Goal: Register for event/course

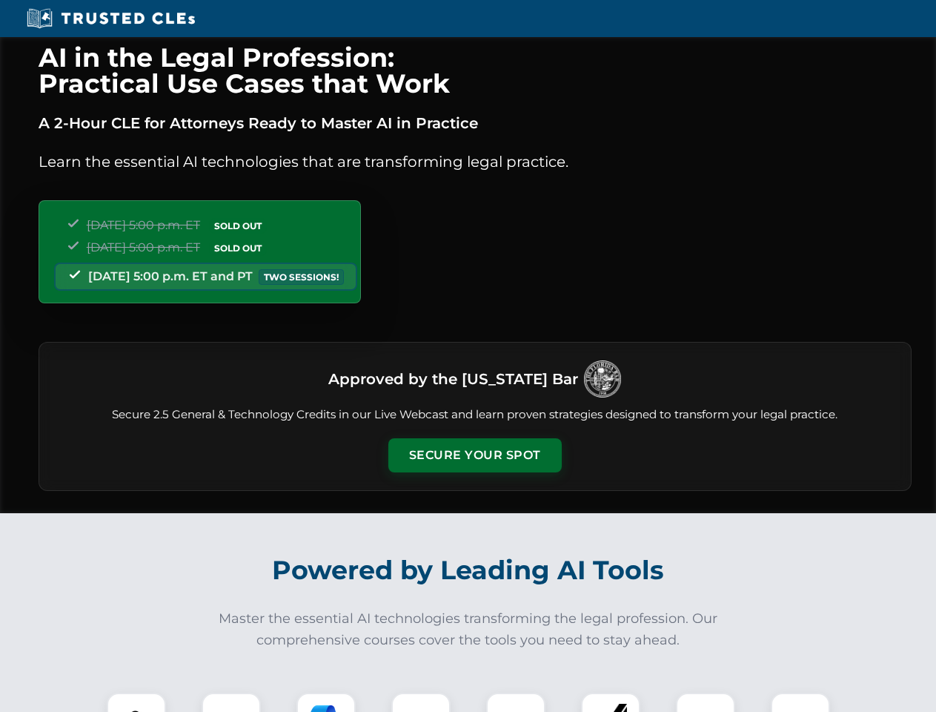
click at [474, 455] on button "Secure Your Spot" at bounding box center [474, 455] width 173 height 34
click at [136, 702] on img at bounding box center [136, 722] width 43 height 43
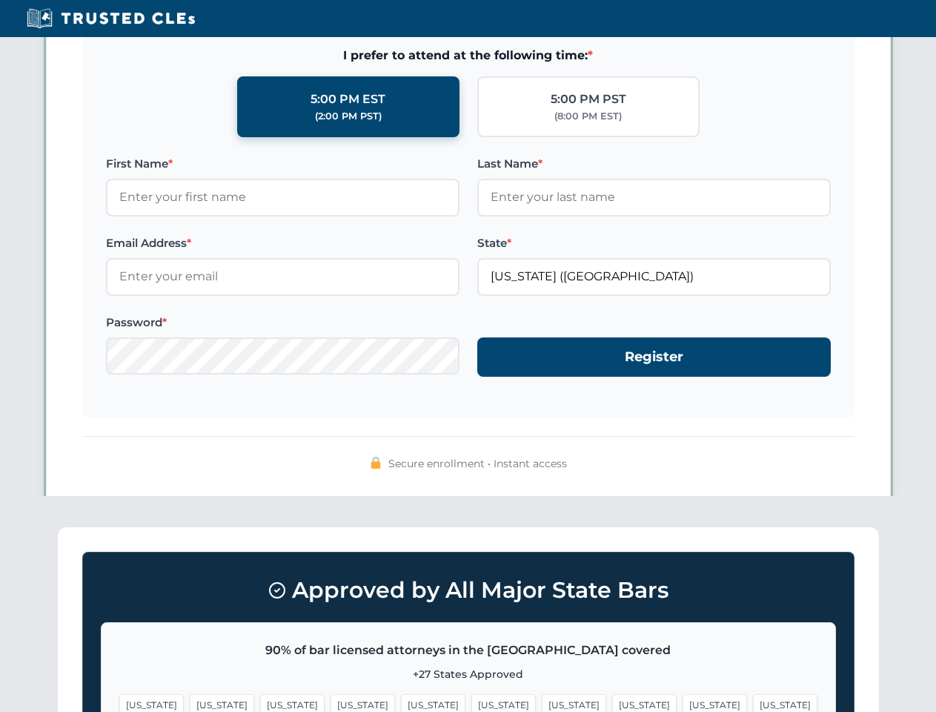
click at [542, 702] on span "[US_STATE]" at bounding box center [574, 704] width 64 height 21
click at [683, 702] on span "[US_STATE]" at bounding box center [715, 704] width 64 height 21
